Goal: Information Seeking & Learning: Learn about a topic

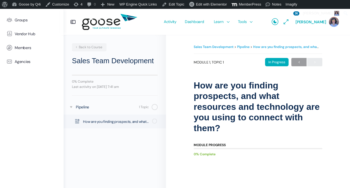
click at [203, 46] on link "Sales Team Development" at bounding box center [214, 47] width 40 height 4
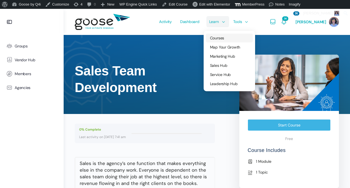
click at [218, 38] on span "Courses" at bounding box center [217, 37] width 14 height 5
